Goal: Information Seeking & Learning: Check status

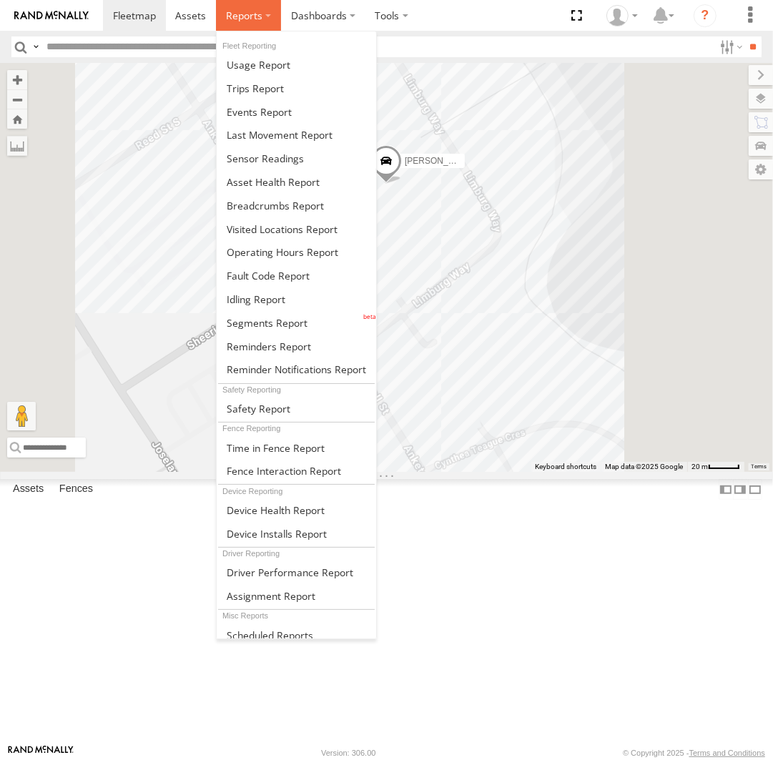
click at [249, 18] on span at bounding box center [244, 16] width 36 height 14
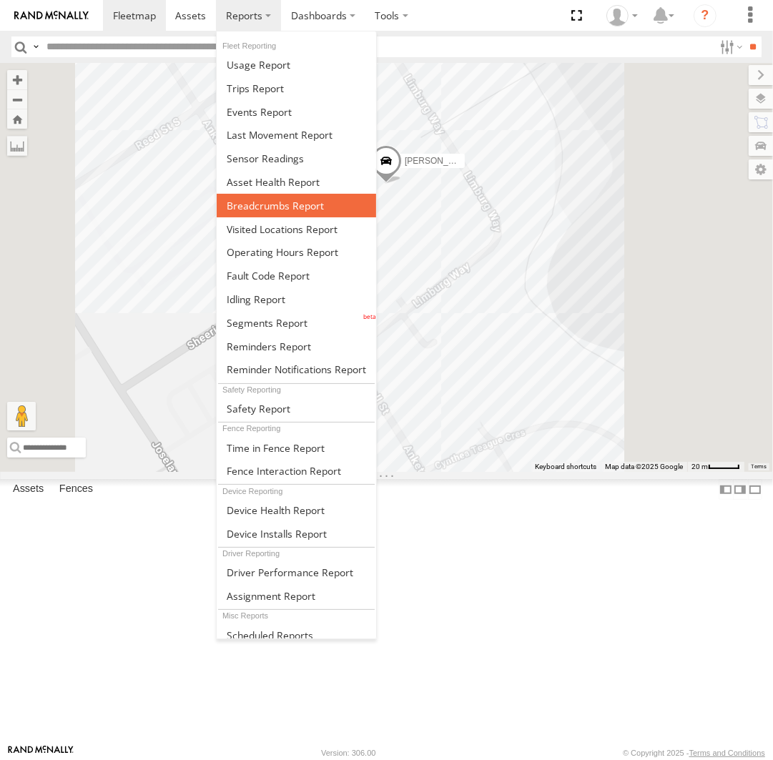
click at [296, 205] on span at bounding box center [275, 206] width 97 height 14
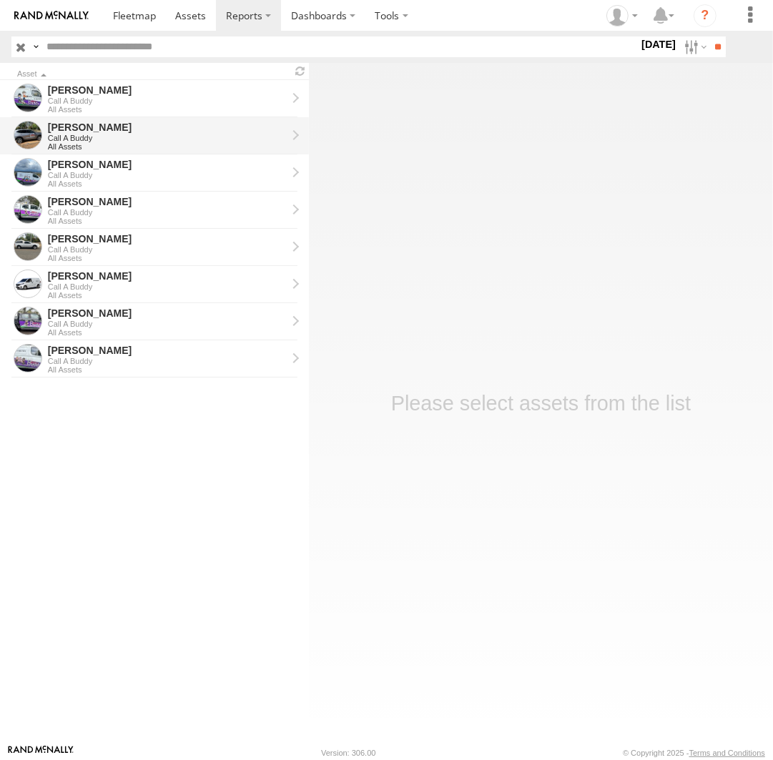
click at [151, 143] on div "All Assets" at bounding box center [167, 146] width 239 height 9
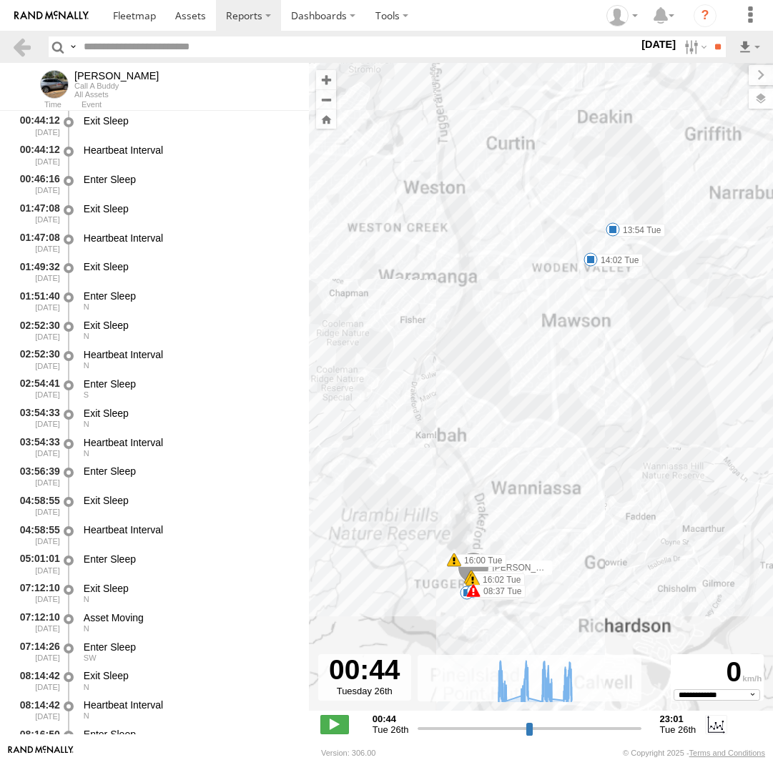
select select "**********"
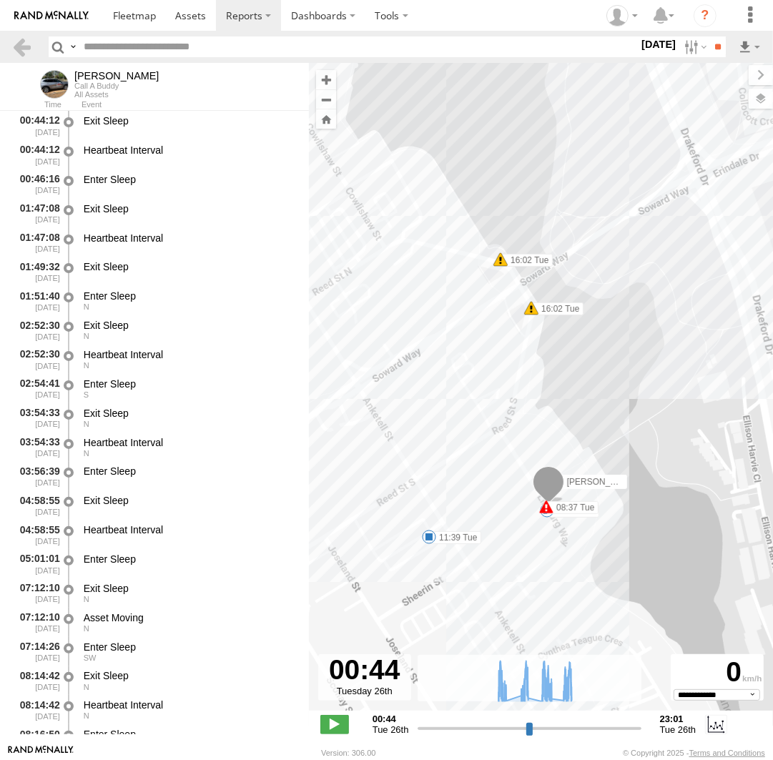
drag, startPoint x: 414, startPoint y: 564, endPoint x: 493, endPoint y: 552, distance: 80.3
click at [493, 552] on div "Chris 08:37 Tue 11:18 Tue 11:18 Tue 11:39 Tue 13:54 Tue 14:02 Tue 16:00 Tue 16:…" at bounding box center [541, 394] width 464 height 663
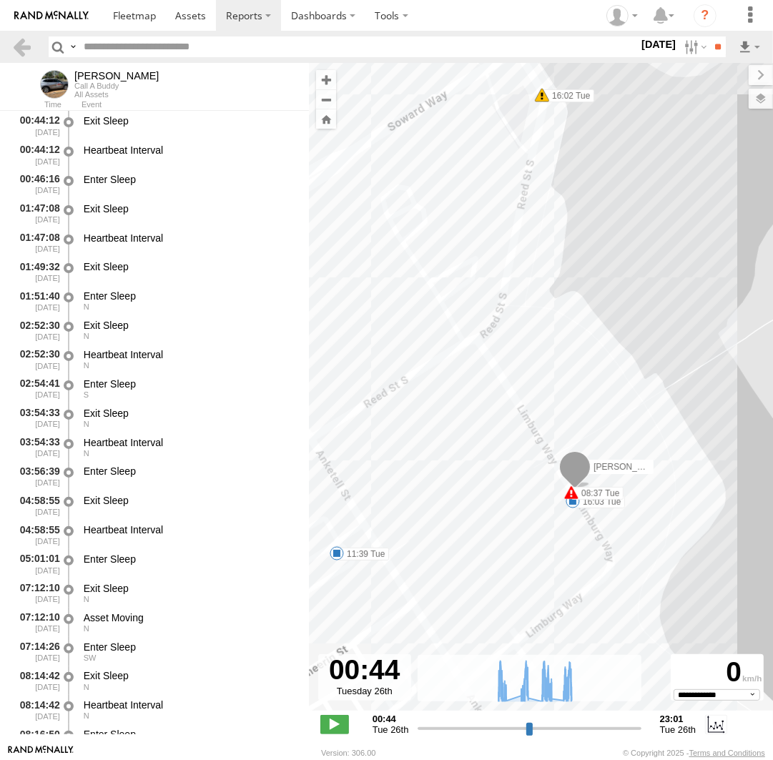
click at [340, 553] on span at bounding box center [337, 553] width 14 height 14
click at [530, 514] on div "Chris 08:37 Tue 11:18 Tue 11:18 Tue 11:39 Tue 13:54 Tue 14:02 Tue 16:00 Tue 16:…" at bounding box center [541, 394] width 464 height 663
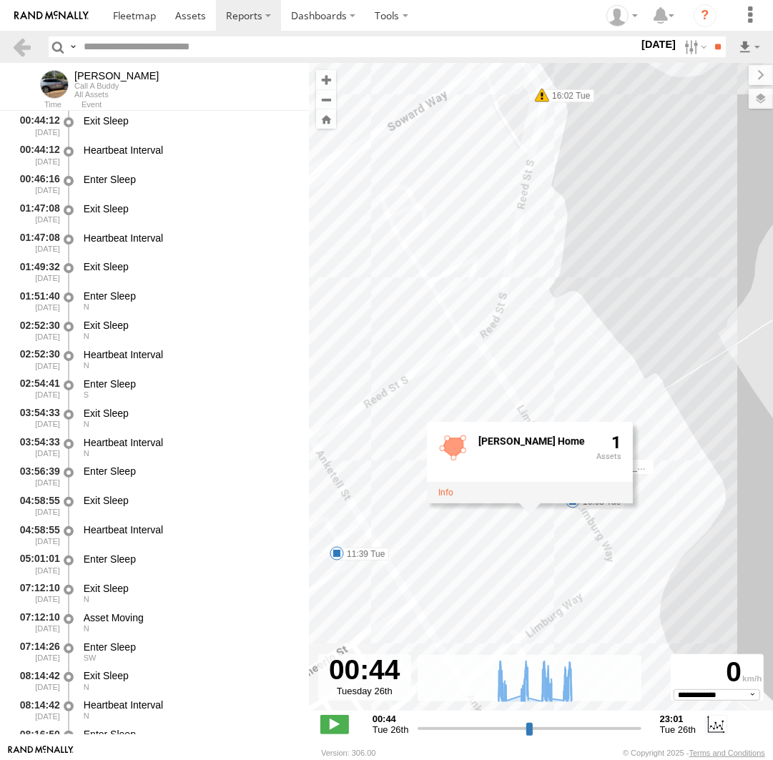
click at [537, 545] on div "Chris 08:37 Tue 11:18 Tue 11:18 Tue 11:39 Tue 13:54 Tue 14:02 Tue 16:00 Tue 16:…" at bounding box center [541, 394] width 464 height 663
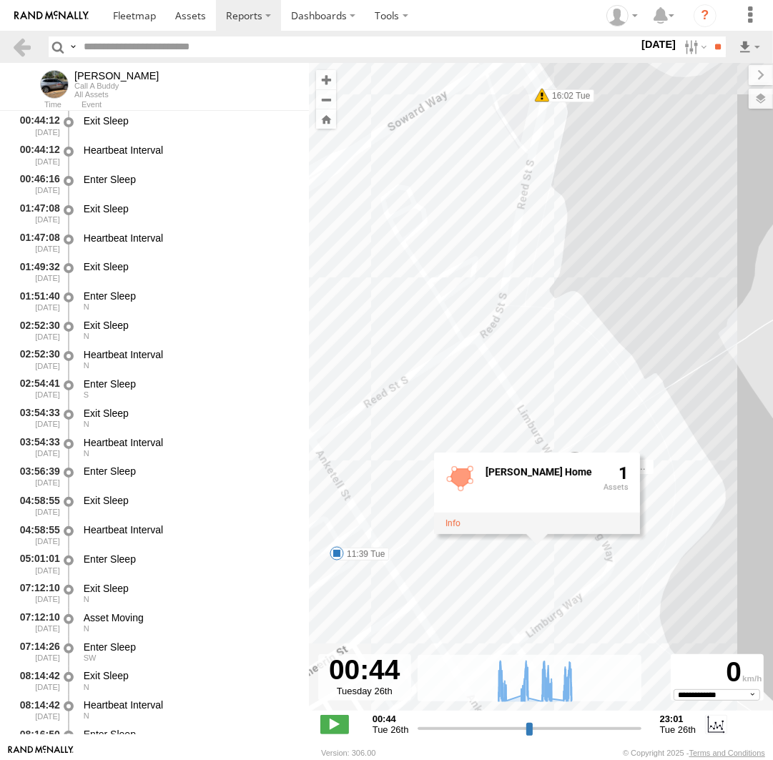
click at [697, 482] on div "Chris 08:37 Tue 11:18 Tue 11:18 Tue 11:39 Tue 13:54 Tue 14:02 Tue 16:00 Tue 16:…" at bounding box center [541, 394] width 464 height 663
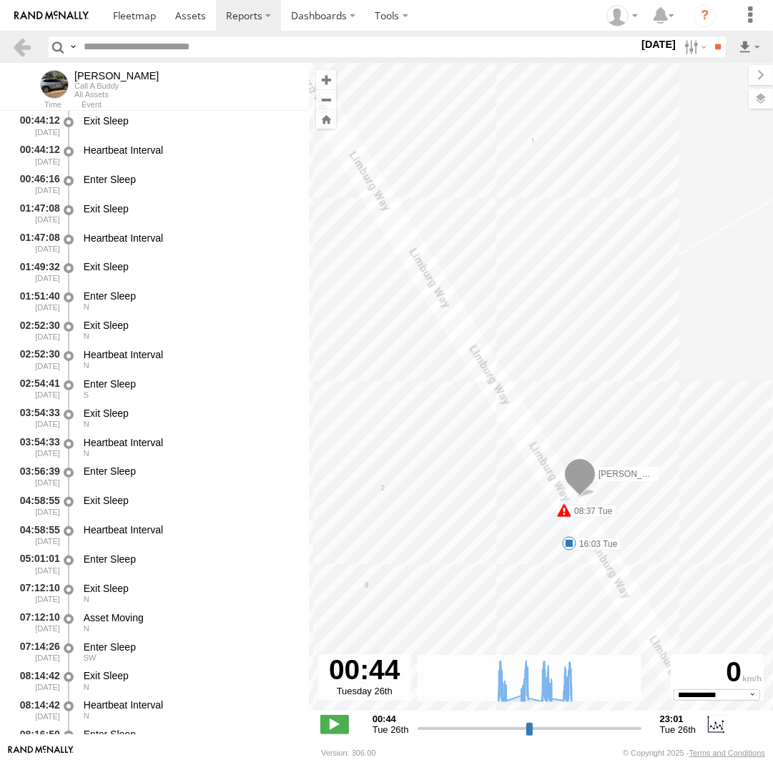
click at [570, 541] on span at bounding box center [569, 543] width 14 height 14
click at [570, 533] on div "16:03 Tue 26th Aug 07:14 Wed 27th Aug 15 10 Chris Home" at bounding box center [569, 495] width 157 height 74
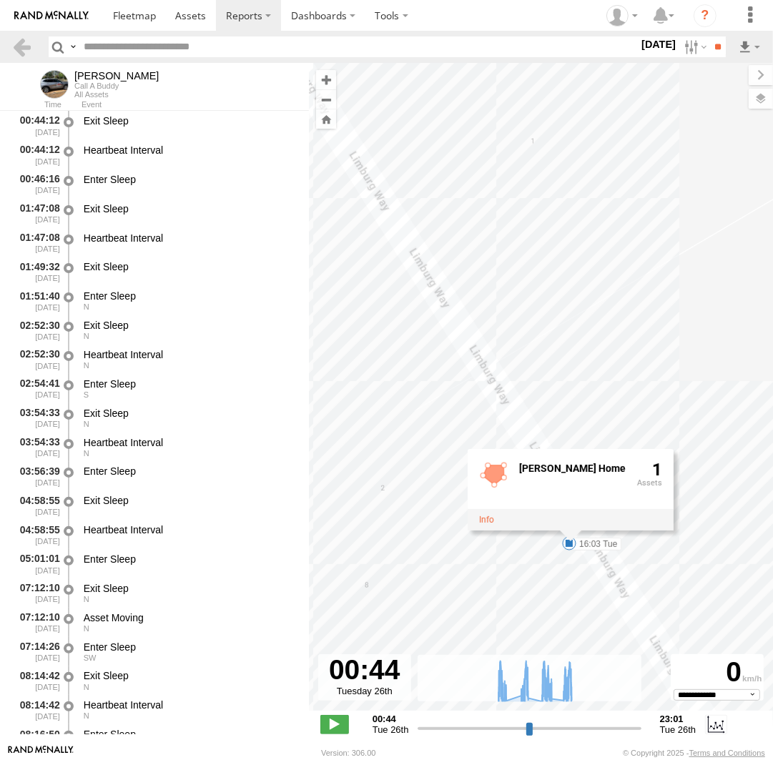
click at [625, 405] on div "Chris 08:37 Tue 11:18 Tue 11:18 Tue 11:39 Tue 13:54 Tue 14:02 Tue 16:00 Tue 16:…" at bounding box center [541, 394] width 464 height 663
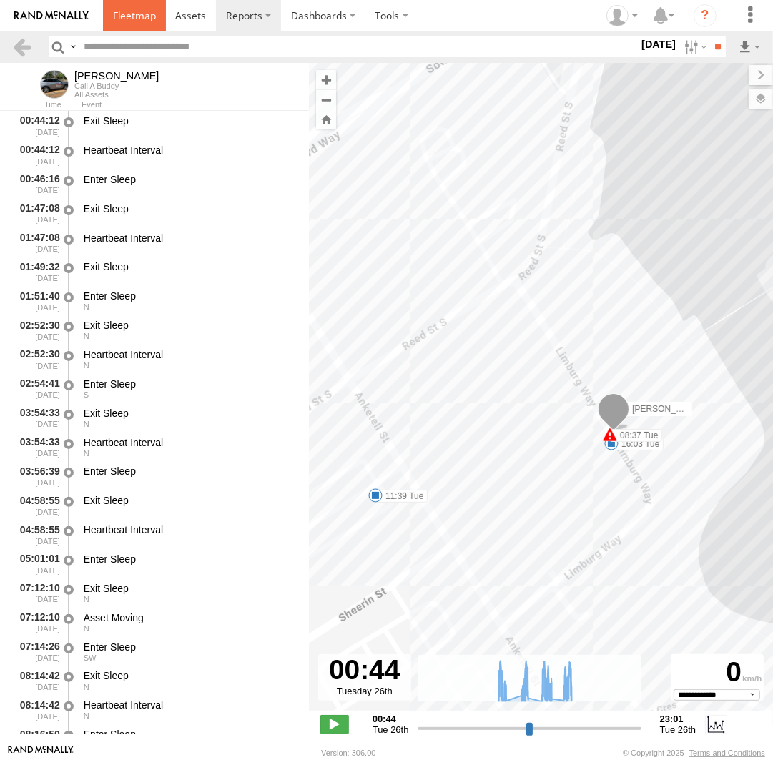
click at [127, 16] on span at bounding box center [134, 16] width 43 height 14
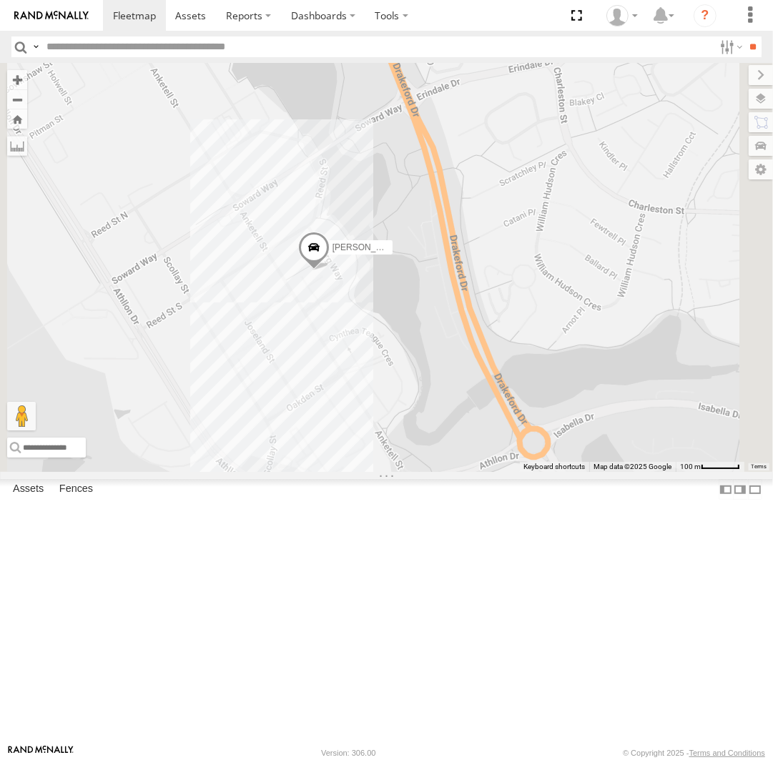
drag, startPoint x: 471, startPoint y: 379, endPoint x: 553, endPoint y: 414, distance: 89.4
click at [553, 414] on div "Triton [PERSON_NAME] [PERSON_NAME] [PERSON_NAME] [PERSON_NAME]" at bounding box center [386, 267] width 773 height 409
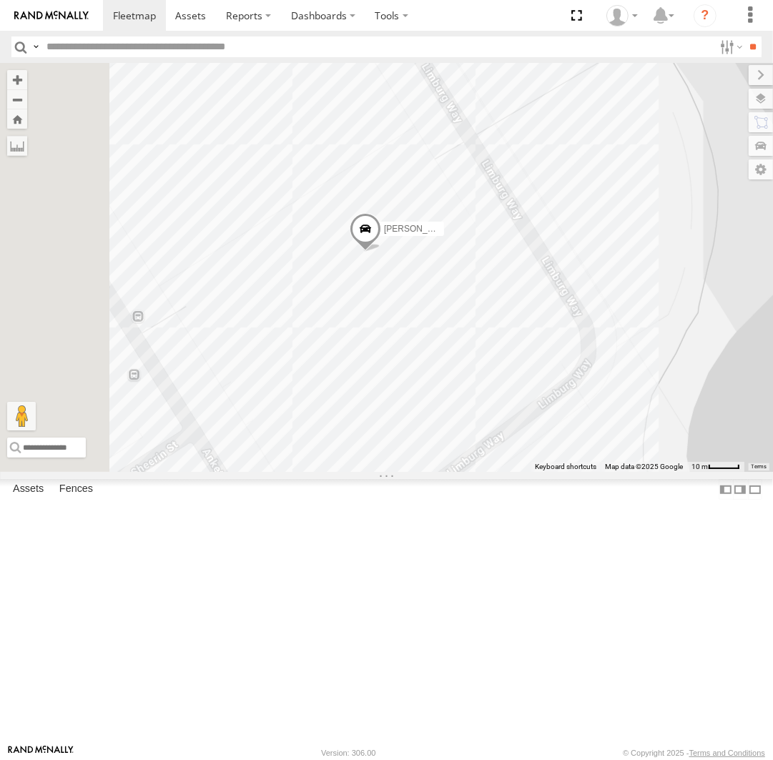
drag, startPoint x: 487, startPoint y: 321, endPoint x: 569, endPoint y: 396, distance: 110.8
click at [569, 396] on div "Triton Peter Kyle Andrew Chris Jamie Tom" at bounding box center [386, 267] width 773 height 409
click at [381, 252] on span at bounding box center [365, 232] width 31 height 39
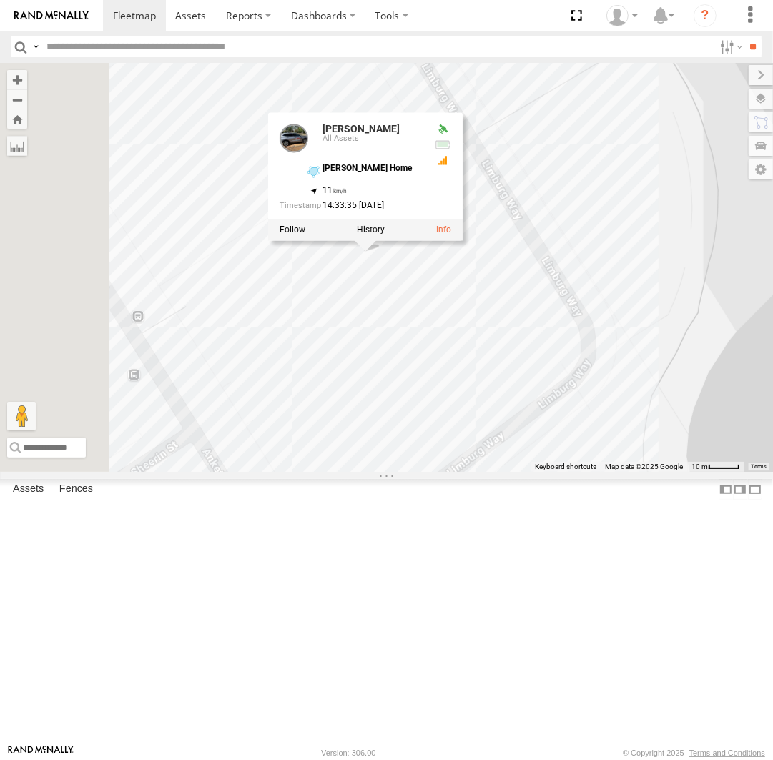
click at [463, 241] on div "Chris All Assets Chris Home -35.4196 , 149.0717 11 14:33:35 27/08/2025" at bounding box center [365, 176] width 195 height 129
click at [545, 440] on div "Triton Peter Kyle Andrew Chris Jamie Tom Chris All Assets Chris Home -35.4196 ,…" at bounding box center [386, 267] width 773 height 409
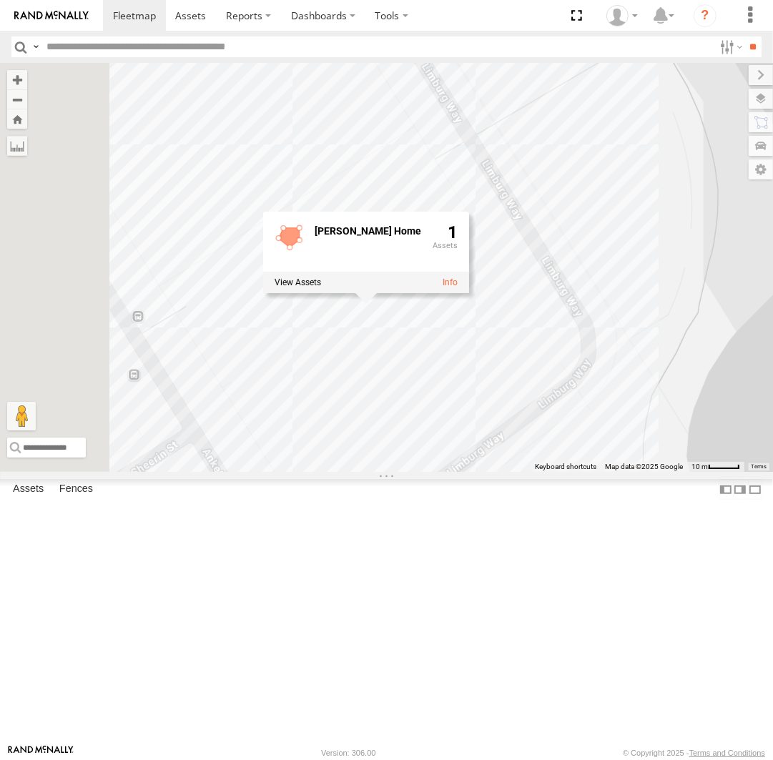
click at [724, 472] on div "Triton Peter Kyle Andrew Chris Jamie Tom Chris Home 1" at bounding box center [386, 267] width 773 height 409
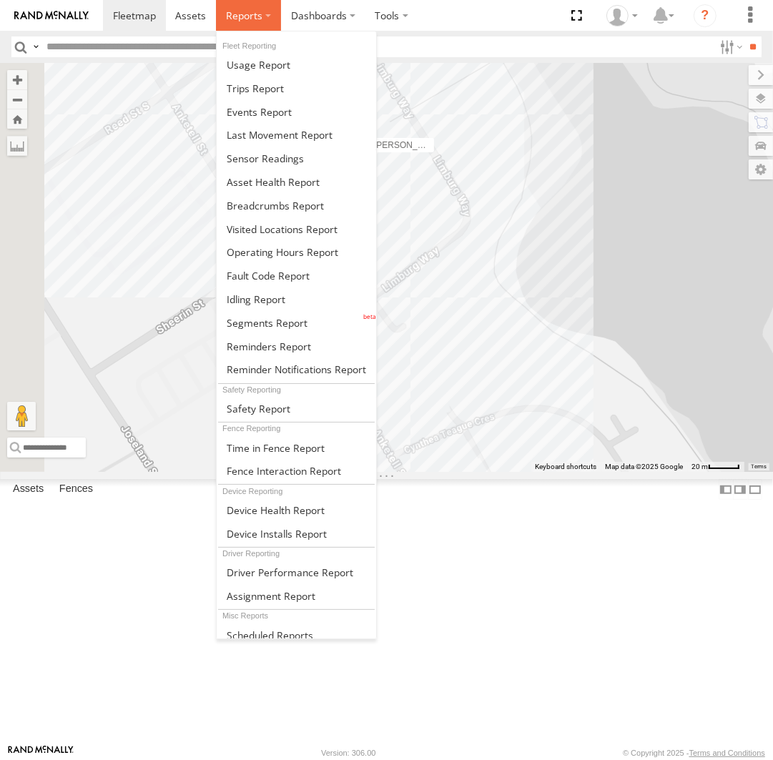
click at [251, 19] on span at bounding box center [244, 16] width 36 height 14
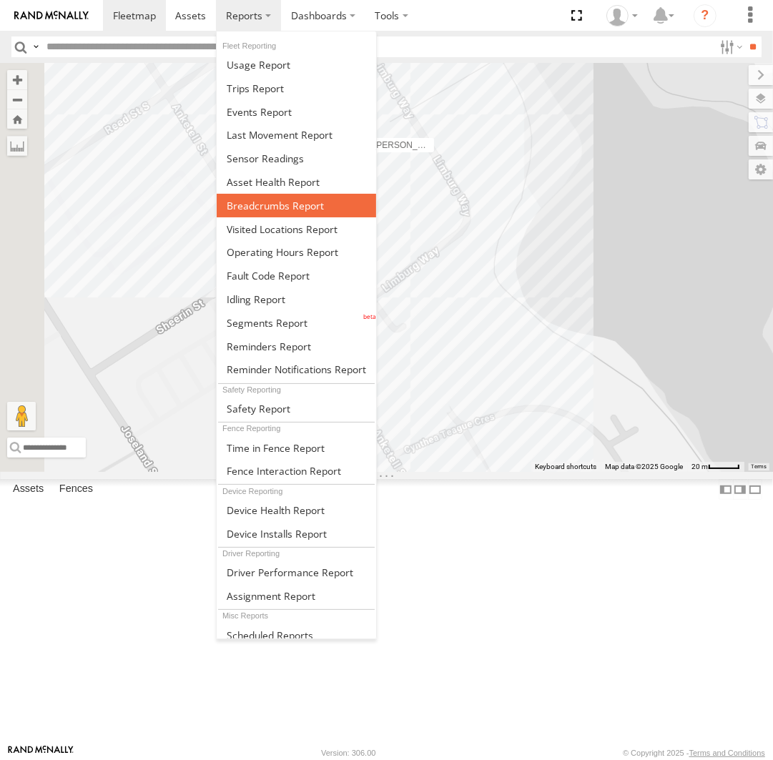
click at [272, 204] on span at bounding box center [275, 206] width 97 height 14
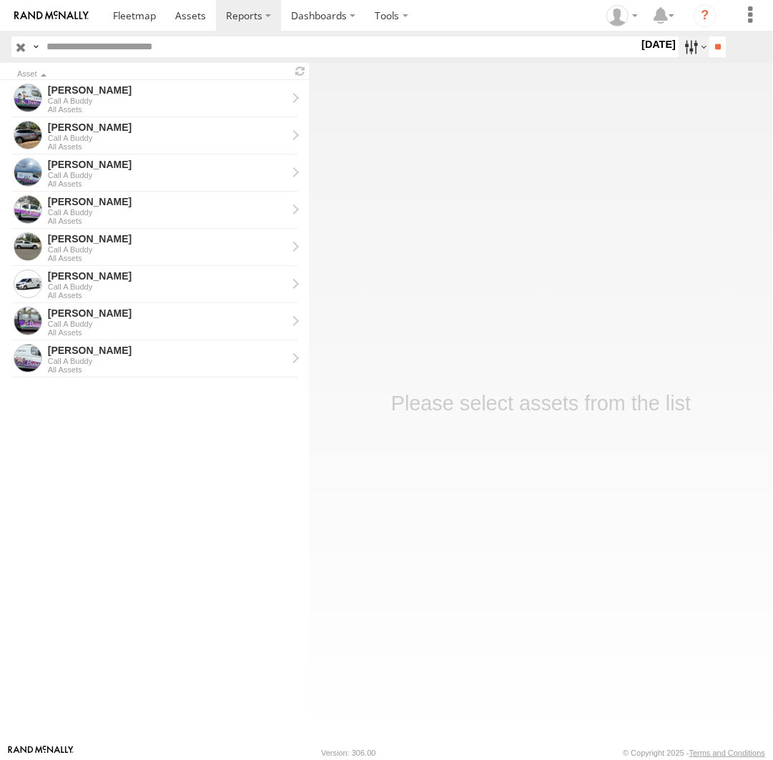
click at [679, 44] on label at bounding box center [694, 46] width 31 height 21
click at [0, 0] on label at bounding box center [0, 0] width 0 height 0
click at [710, 44] on input "**" at bounding box center [717, 46] width 16 height 21
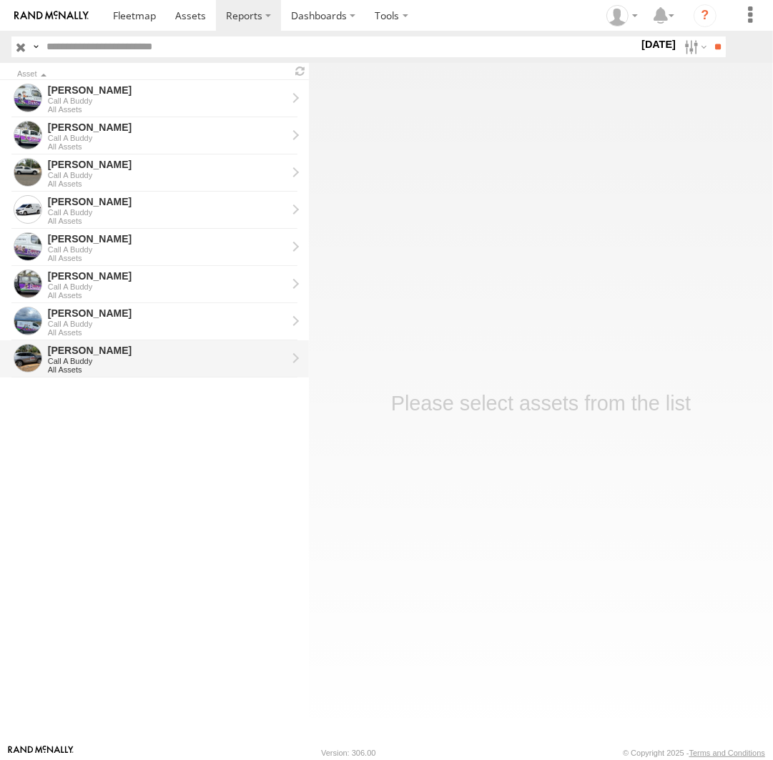
click at [113, 355] on div "[PERSON_NAME]" at bounding box center [167, 350] width 239 height 13
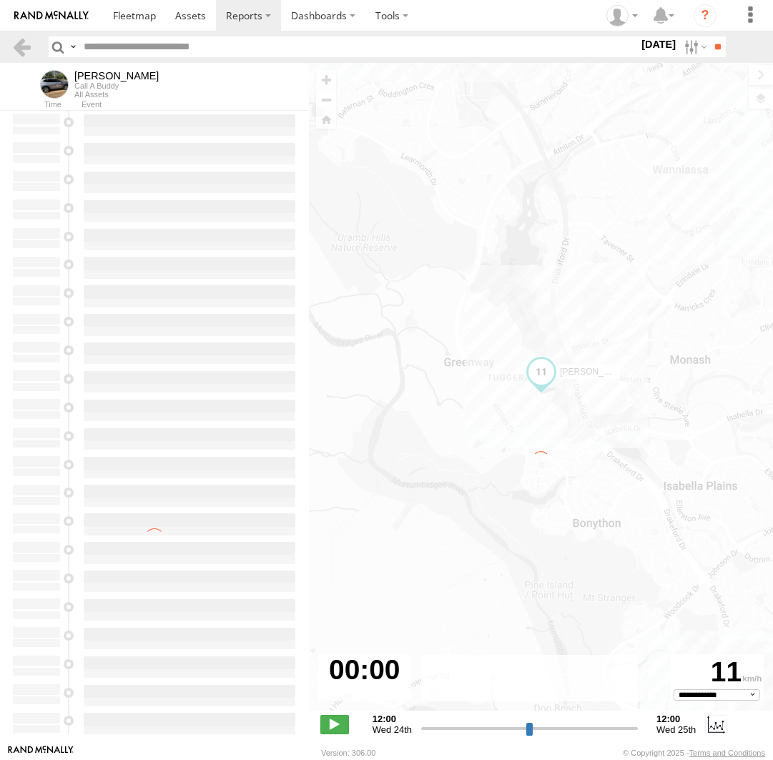
select select "**********"
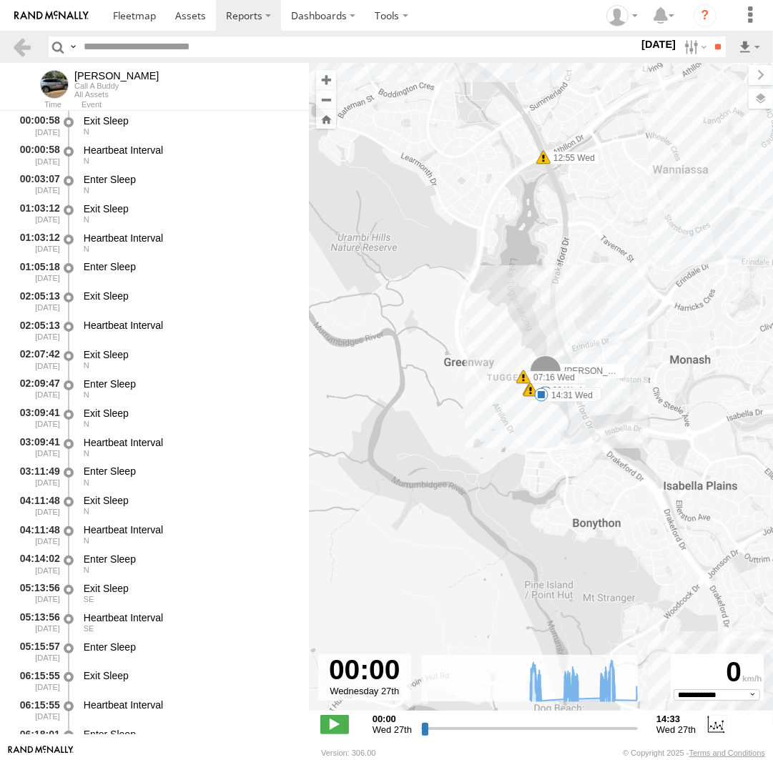
type input "**********"
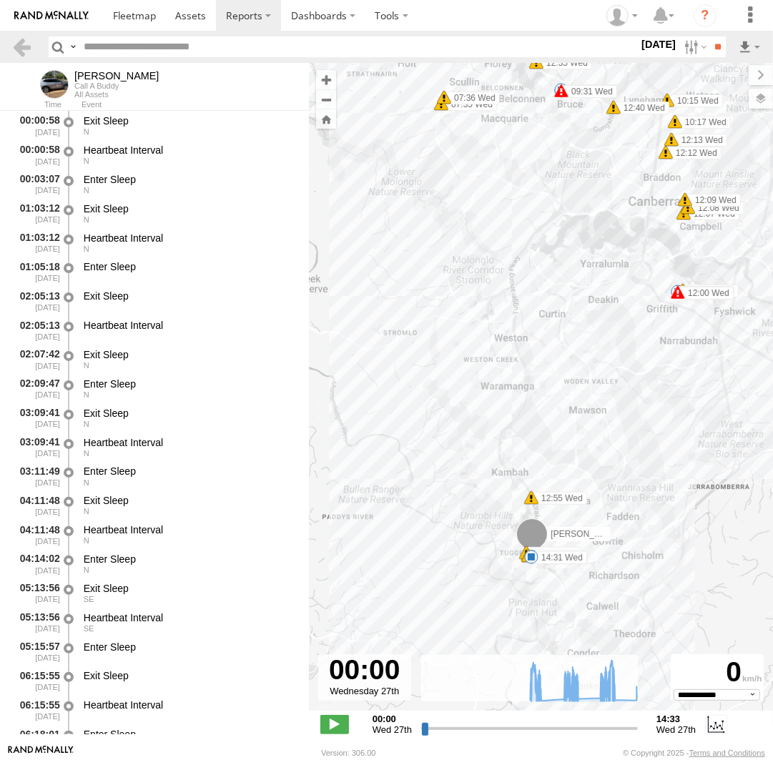
drag, startPoint x: 547, startPoint y: 518, endPoint x: 552, endPoint y: 415, distance: 103.8
click at [552, 415] on div "Chris 07:15 Wed 07:16 Wed 07:35 Wed 07:36 Wed 07:41 Wed 08:00 Wed 08:59 Wed 09:…" at bounding box center [541, 394] width 464 height 663
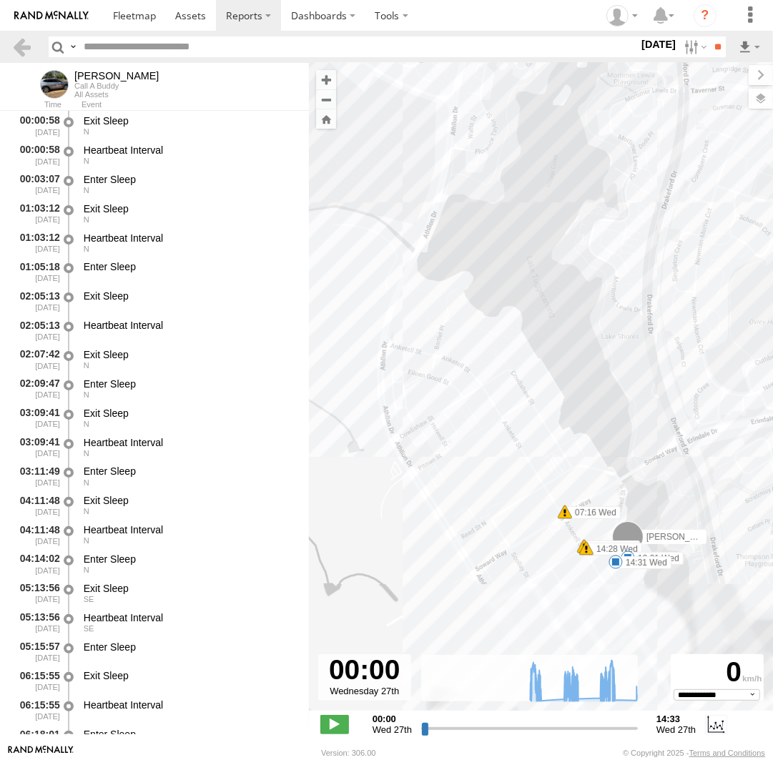
drag, startPoint x: 599, startPoint y: 532, endPoint x: 558, endPoint y: 327, distance: 209.4
click at [558, 327] on div "Chris 07:15 Wed 07:16 Wed 07:35 Wed 07:36 Wed 07:41 Wed 08:00 Wed 08:59 Wed 09:…" at bounding box center [541, 394] width 464 height 663
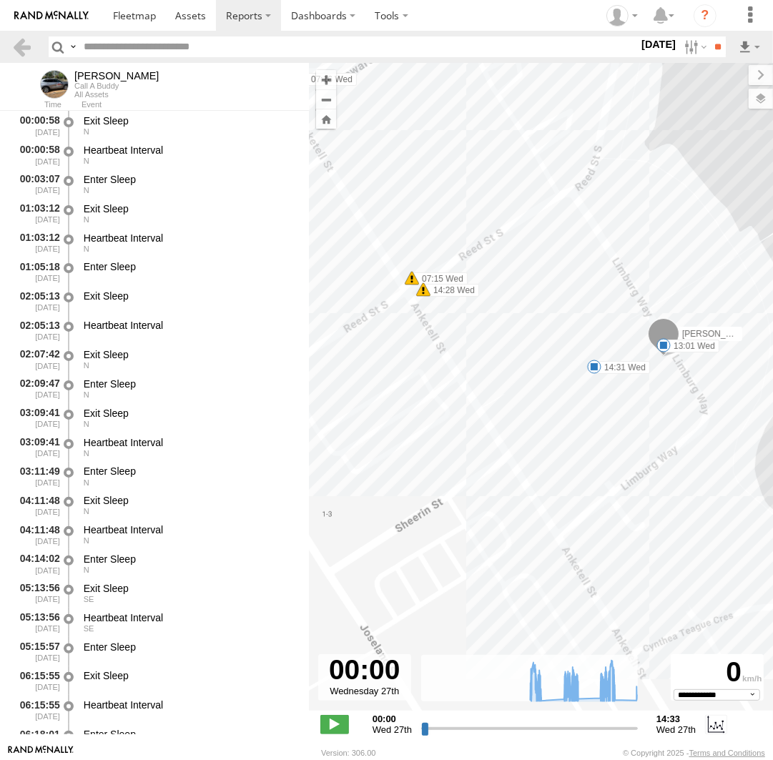
drag, startPoint x: 661, startPoint y: 351, endPoint x: 648, endPoint y: 392, distance: 43.0
click at [652, 393] on div "Chris 07:15 Wed 07:16 Wed 07:35 Wed 07:36 Wed 07:41 Wed 08:00 Wed 08:59 Wed 09:…" at bounding box center [541, 394] width 464 height 663
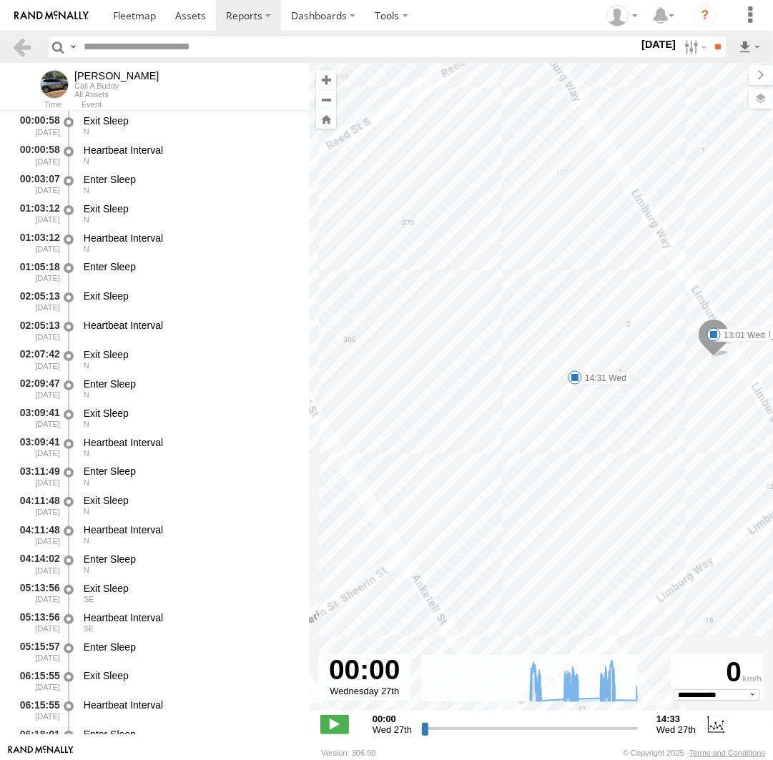
click at [574, 372] on span at bounding box center [575, 377] width 14 height 14
click at [574, 367] on div "14:31 Wed 27th Aug Chris Home" at bounding box center [574, 329] width 157 height 74
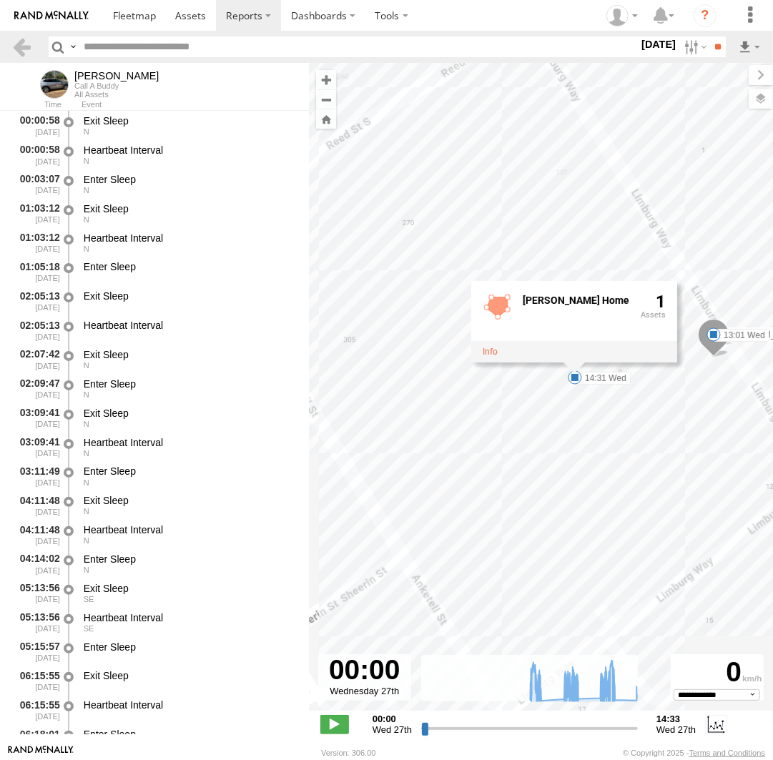
click at [363, 546] on div "Chris 07:15 Wed 07:16 Wed 07:35 Wed 07:36 Wed 07:41 Wed 08:00 Wed 08:59 Wed 09:…" at bounding box center [541, 394] width 464 height 663
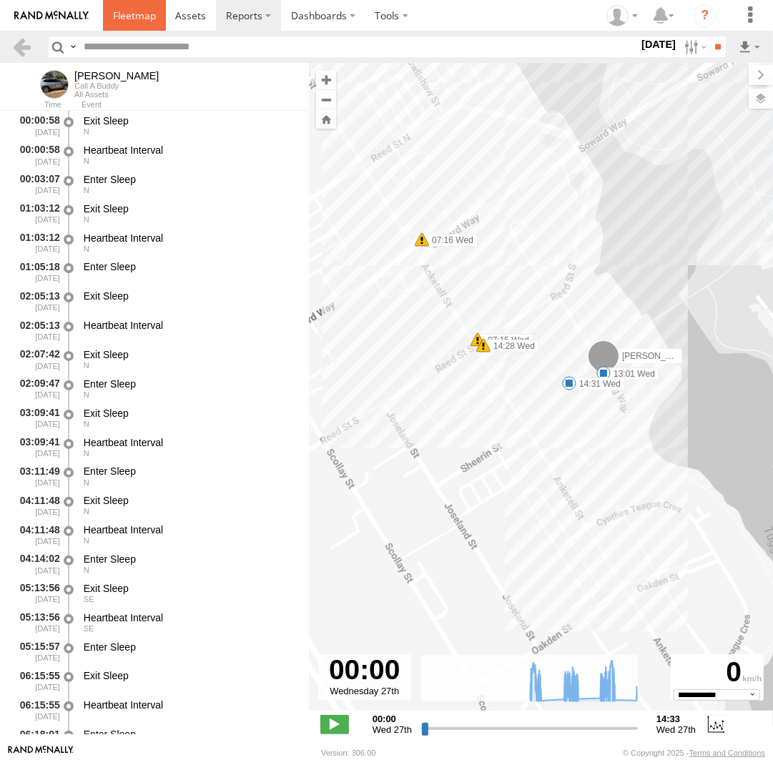
click at [142, 21] on span at bounding box center [134, 16] width 43 height 14
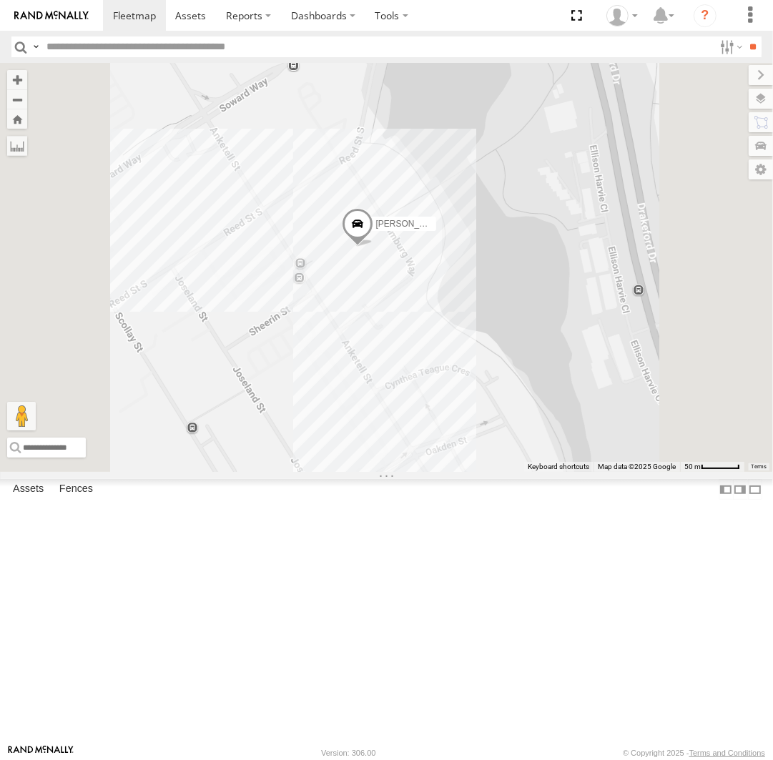
drag, startPoint x: 518, startPoint y: 395, endPoint x: 544, endPoint y: 425, distance: 39.5
click at [544, 425] on div "[PERSON_NAME] Triton [PERSON_NAME] [PERSON_NAME] [PERSON_NAME] [PERSON_NAME]" at bounding box center [386, 267] width 773 height 409
